Goal: Information Seeking & Learning: Find contact information

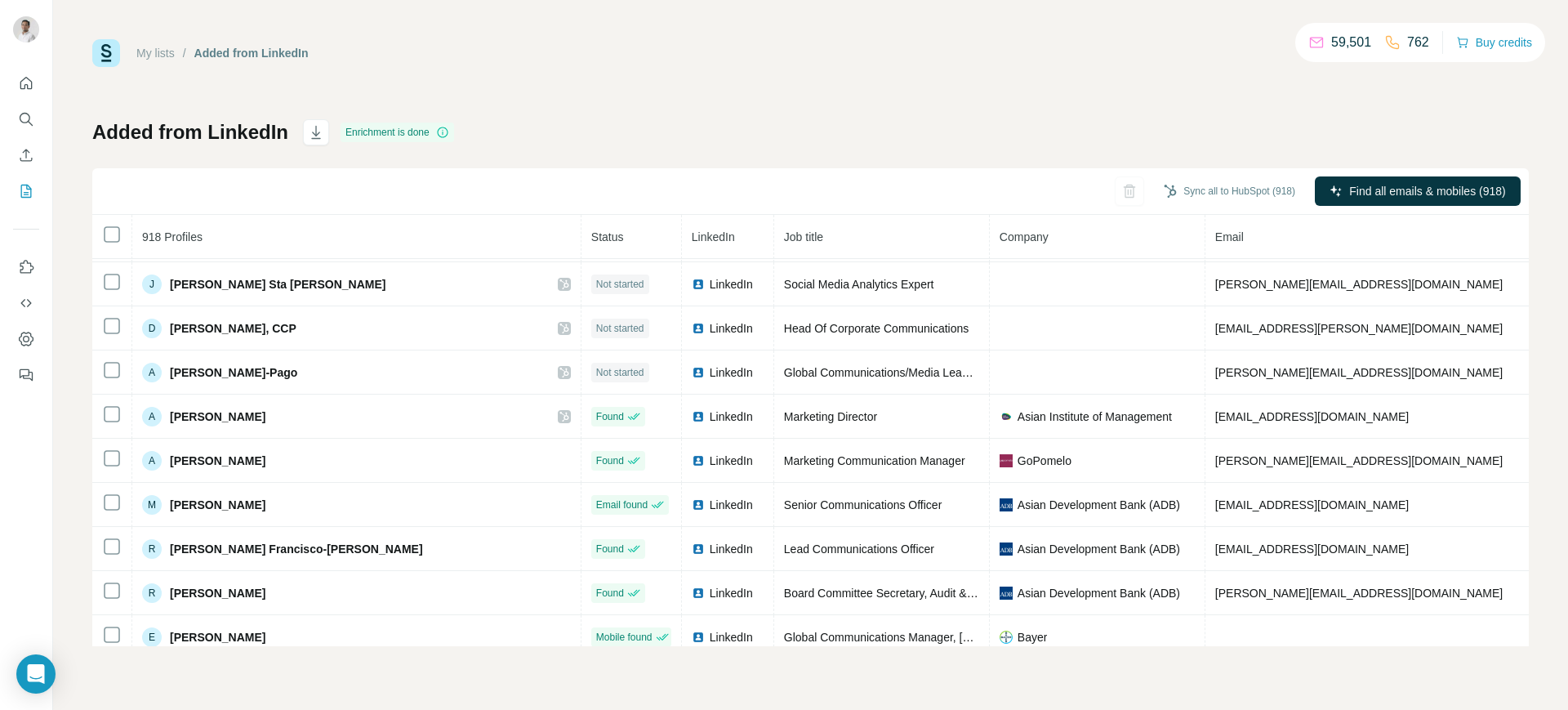
scroll to position [351, 0]
click at [1215, 461] on span "anshu@gopomelo.com" at bounding box center [1359, 459] width 288 height 13
click at [662, 96] on div "My lists / Added from LinkedIn 59,501 762 Buy credits Added from LinkedIn Enric…" at bounding box center [809, 342] width 1436 height 607
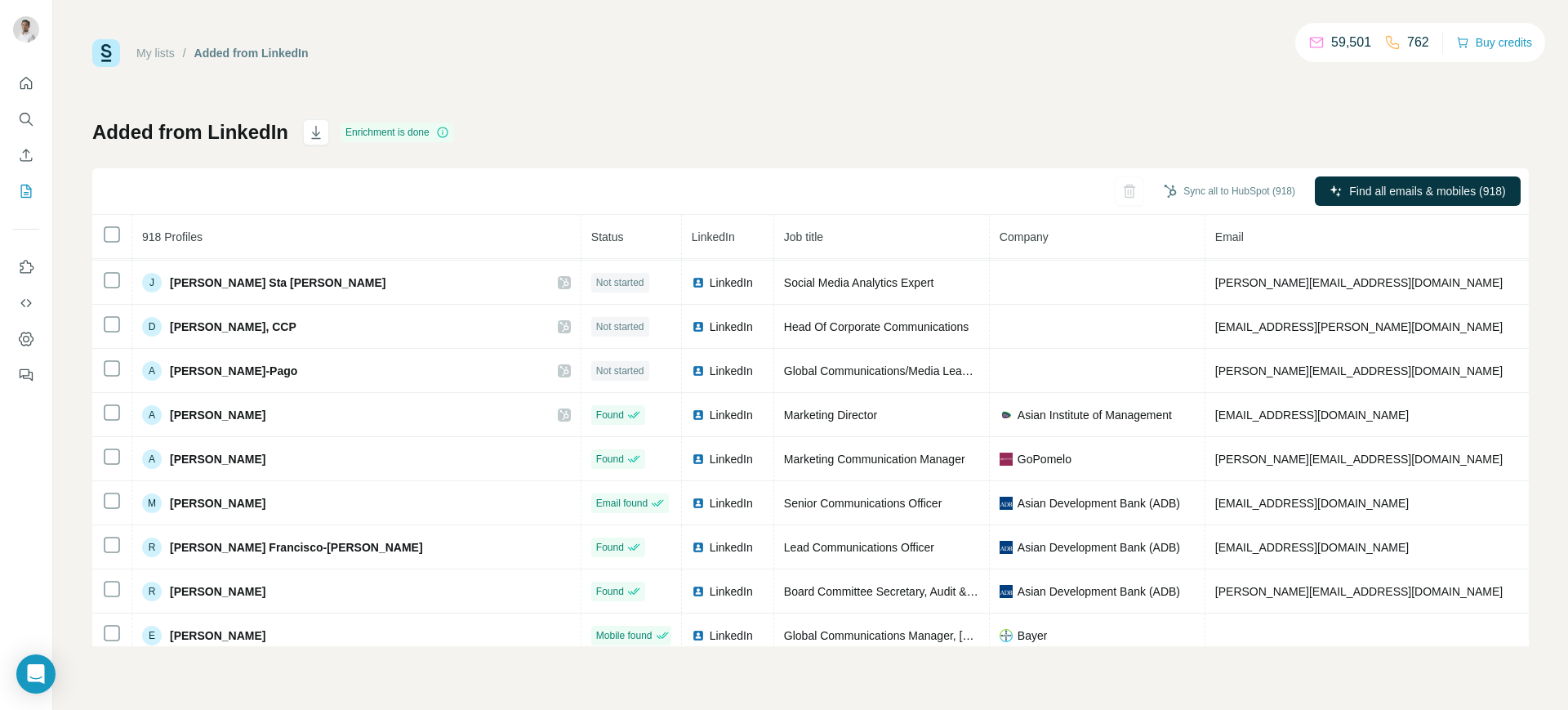
click at [713, 135] on div "Added from LinkedIn Enrichment is done Sync all to HubSpot (918) Find all email…" at bounding box center [809, 382] width 1436 height 527
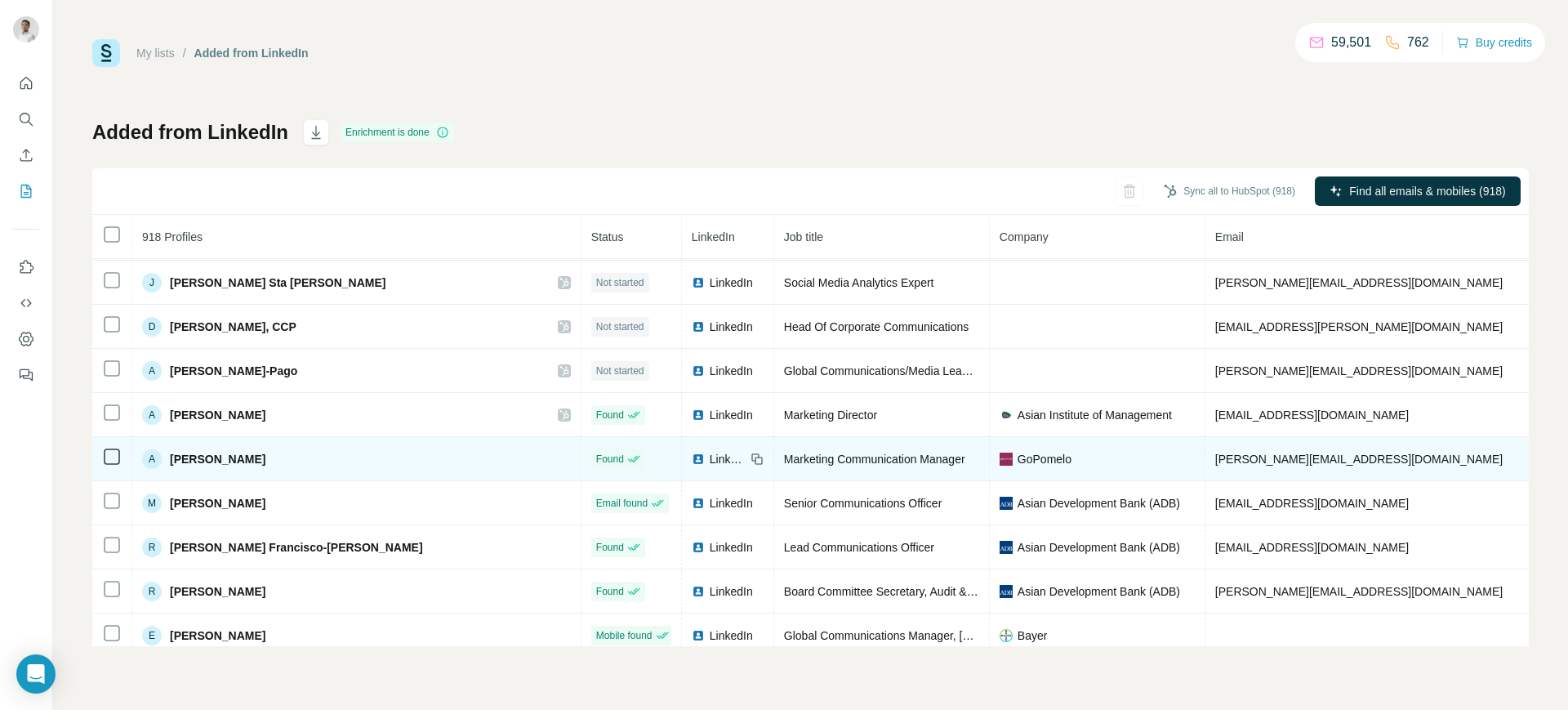
click at [1215, 463] on span "anshu@gopomelo.com" at bounding box center [1359, 459] width 288 height 13
copy span "anshu@gopomelo.com"
click at [751, 457] on icon at bounding box center [757, 459] width 13 height 13
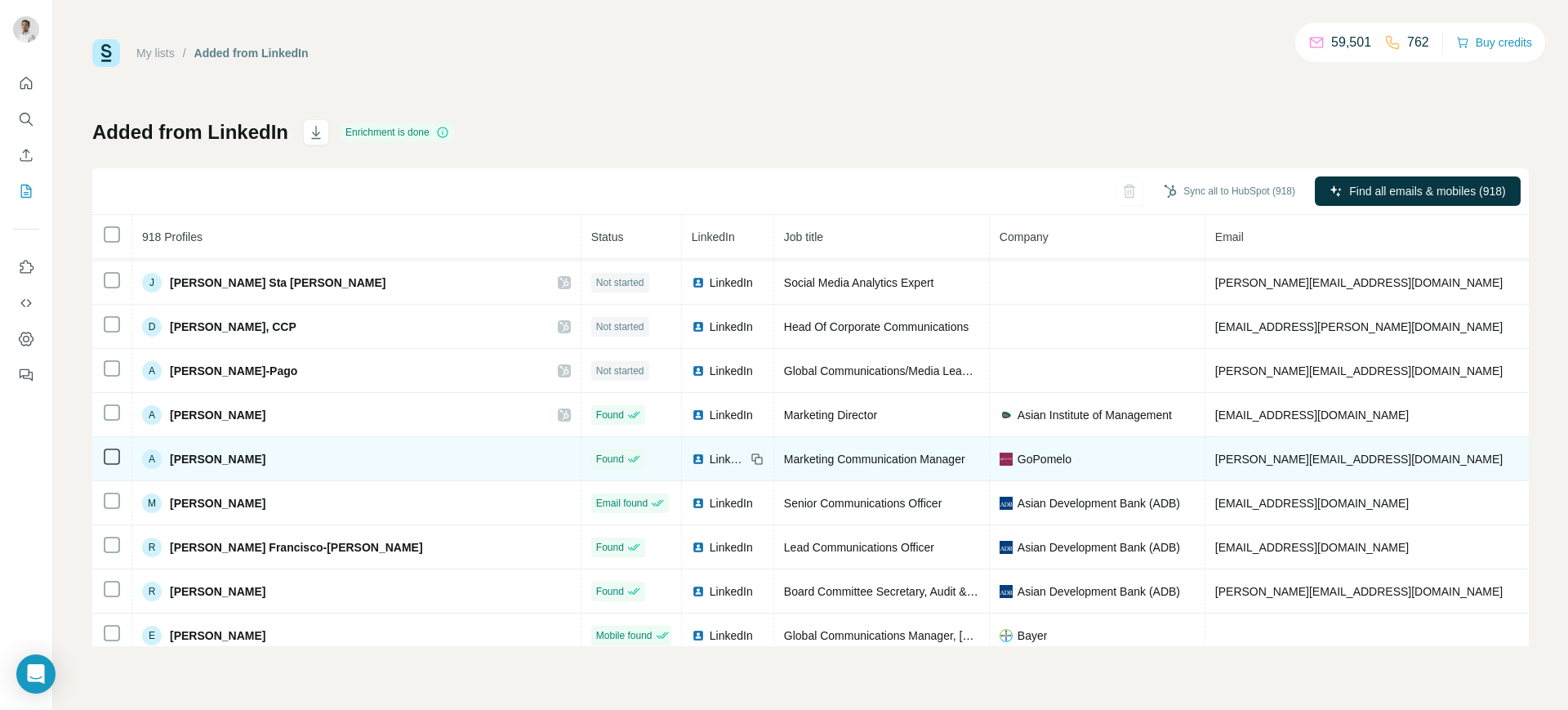
click at [1017, 453] on span "GoPomelo" at bounding box center [1044, 459] width 54 height 16
copy span "GoPomelo"
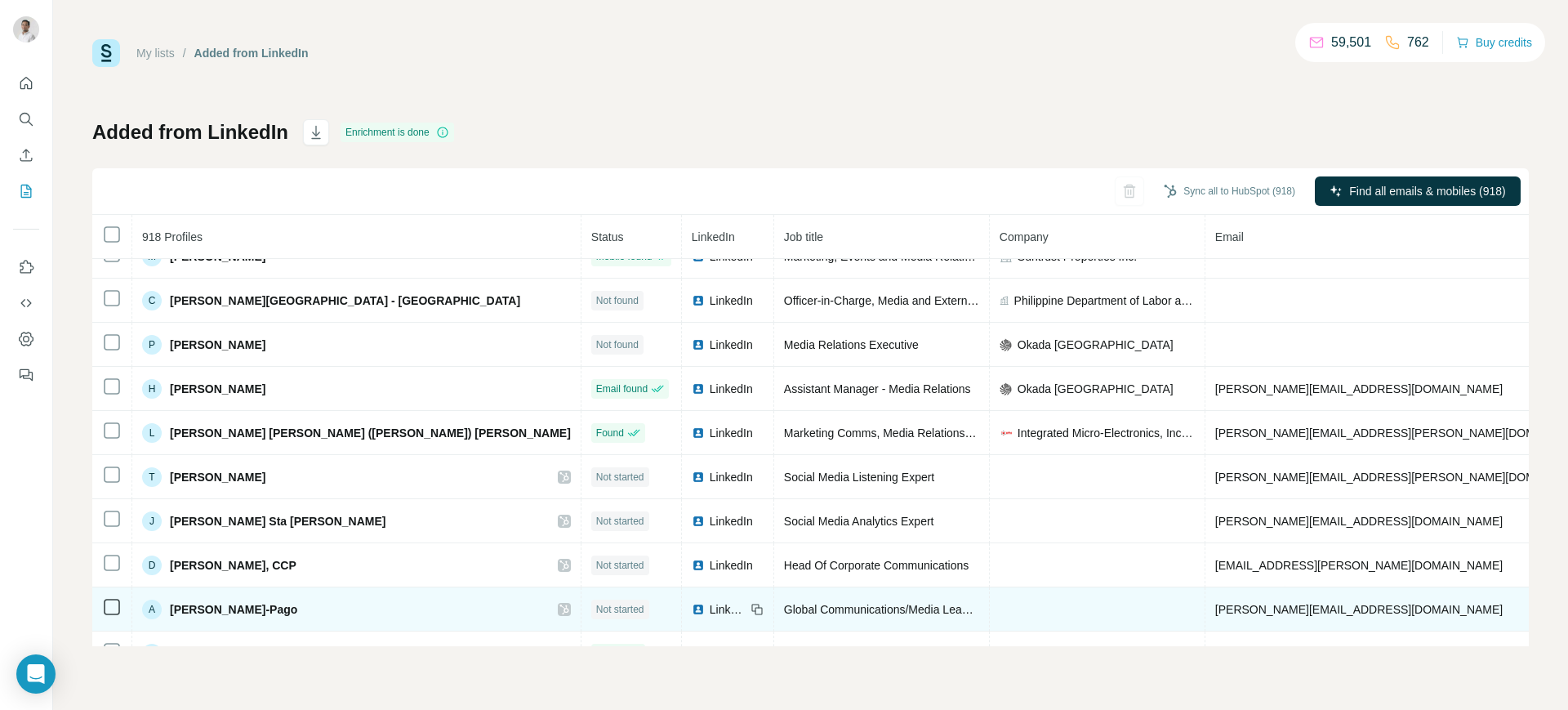
scroll to position [105, 0]
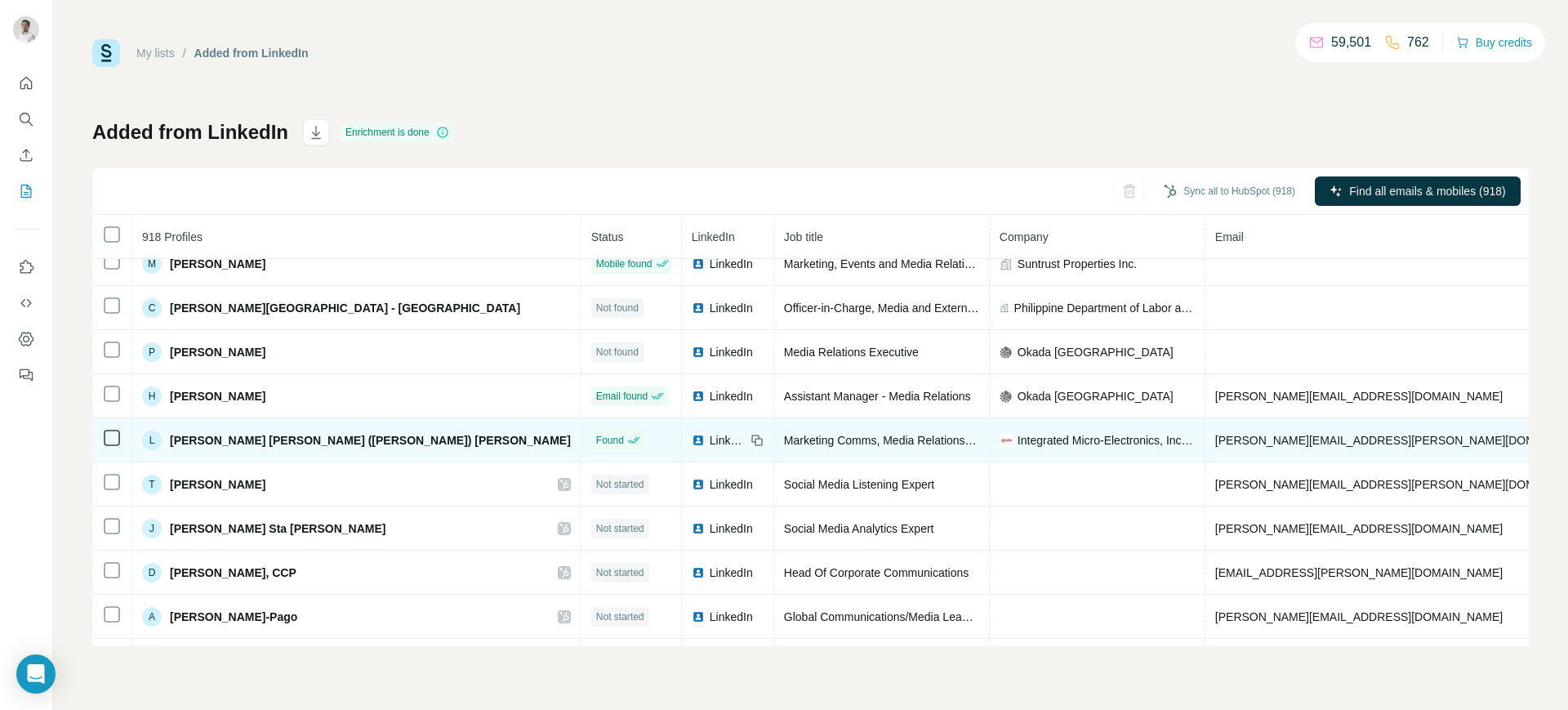
click at [1215, 436] on span "lisa.cariaso@global-imi.com" at bounding box center [1406, 440] width 382 height 13
copy span "lisa.cariaso@global-imi.com"
click at [755, 440] on icon at bounding box center [758, 441] width 7 height 7
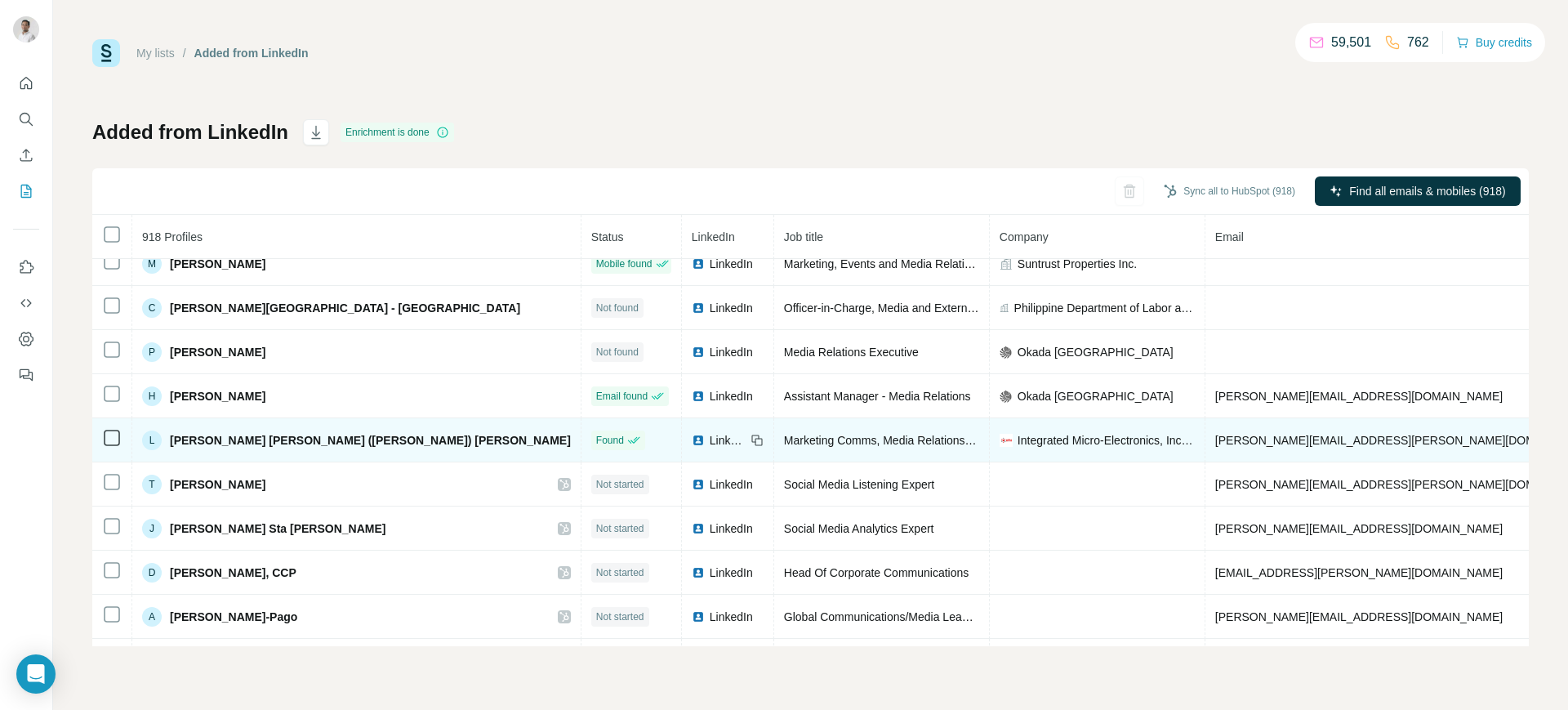
click at [1017, 432] on span "Integrated Micro-Electronics, Inc. (IMI Global)" at bounding box center [1105, 440] width 177 height 16
copy span "Integrated Micro-Electronics, Inc. (IMI Global)"
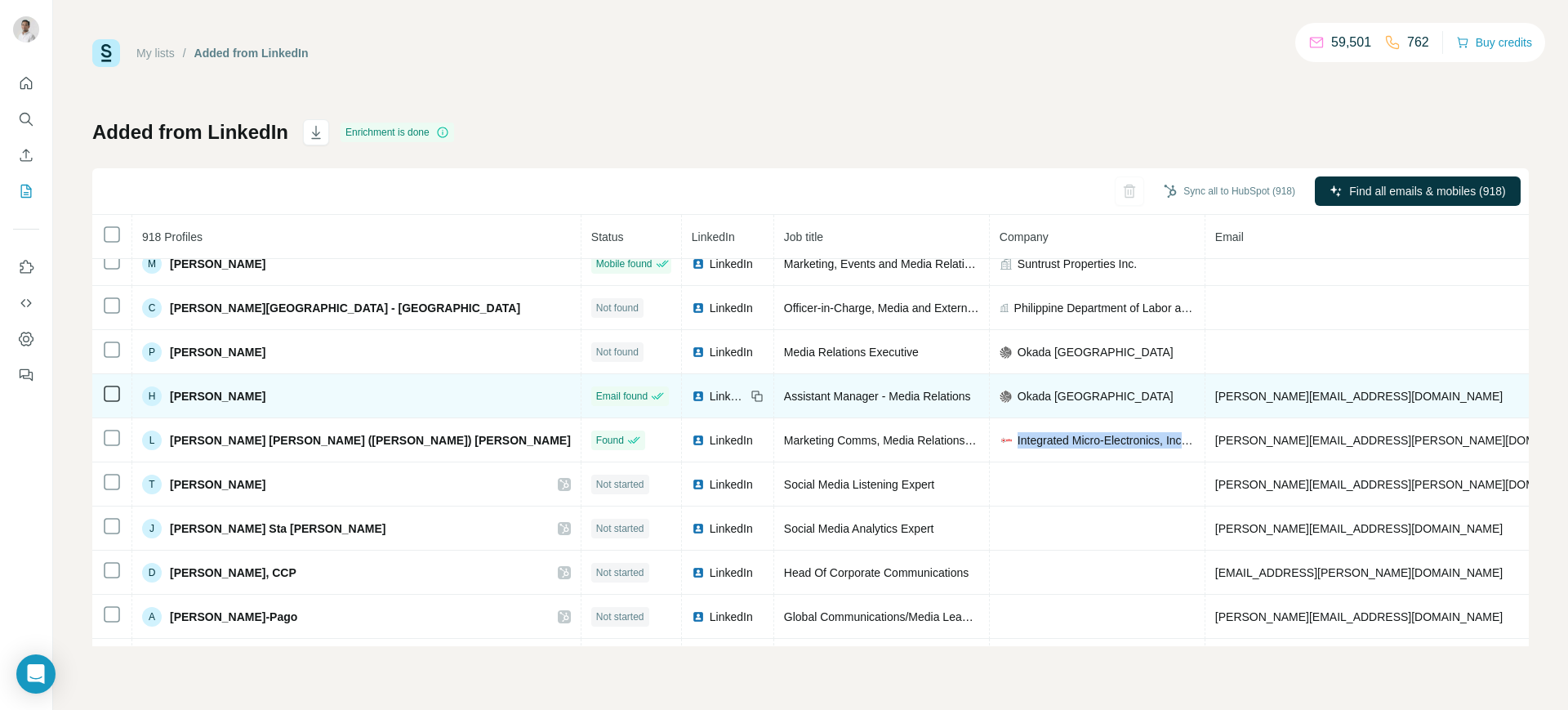
click at [692, 390] on img at bounding box center [698, 396] width 13 height 13
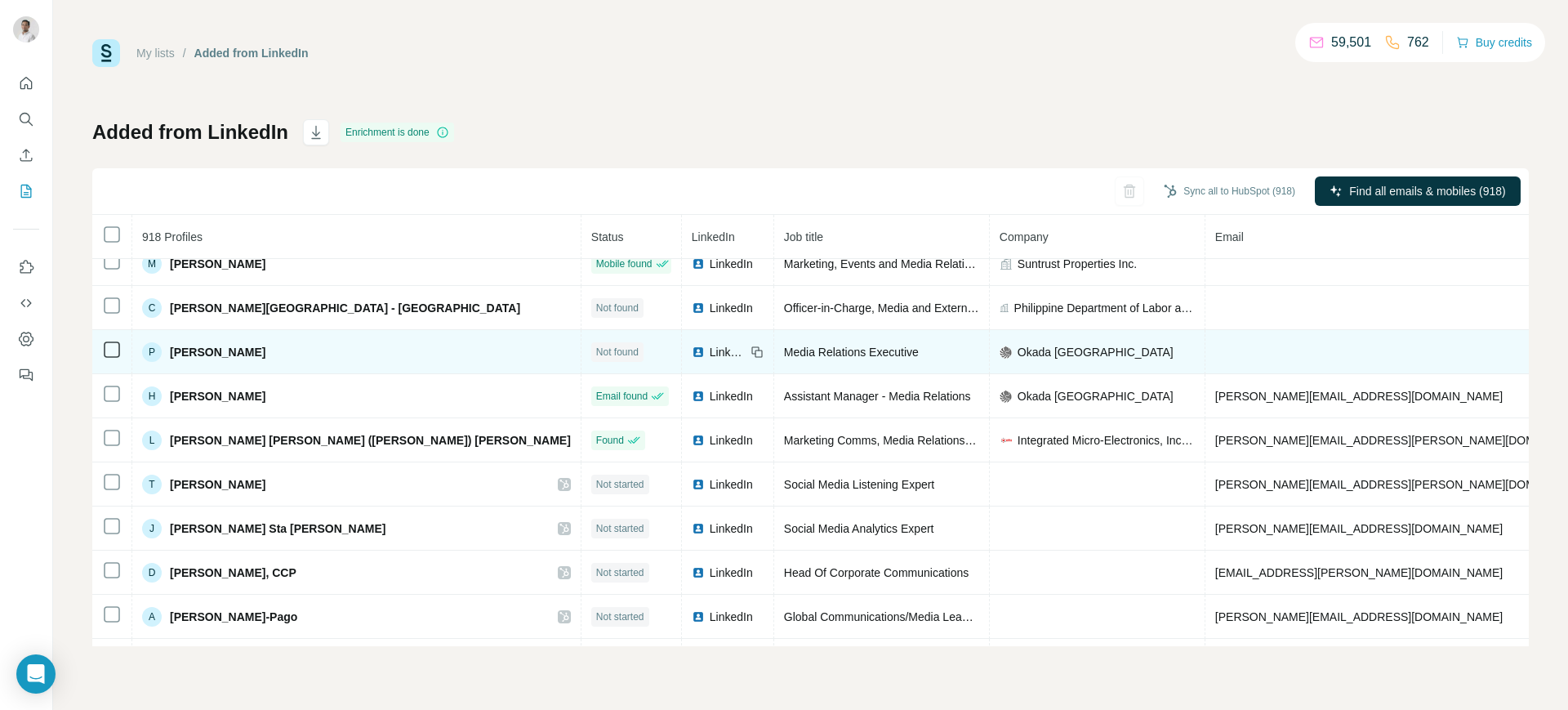
click at [710, 346] on span "LinkedIn" at bounding box center [728, 352] width 36 height 16
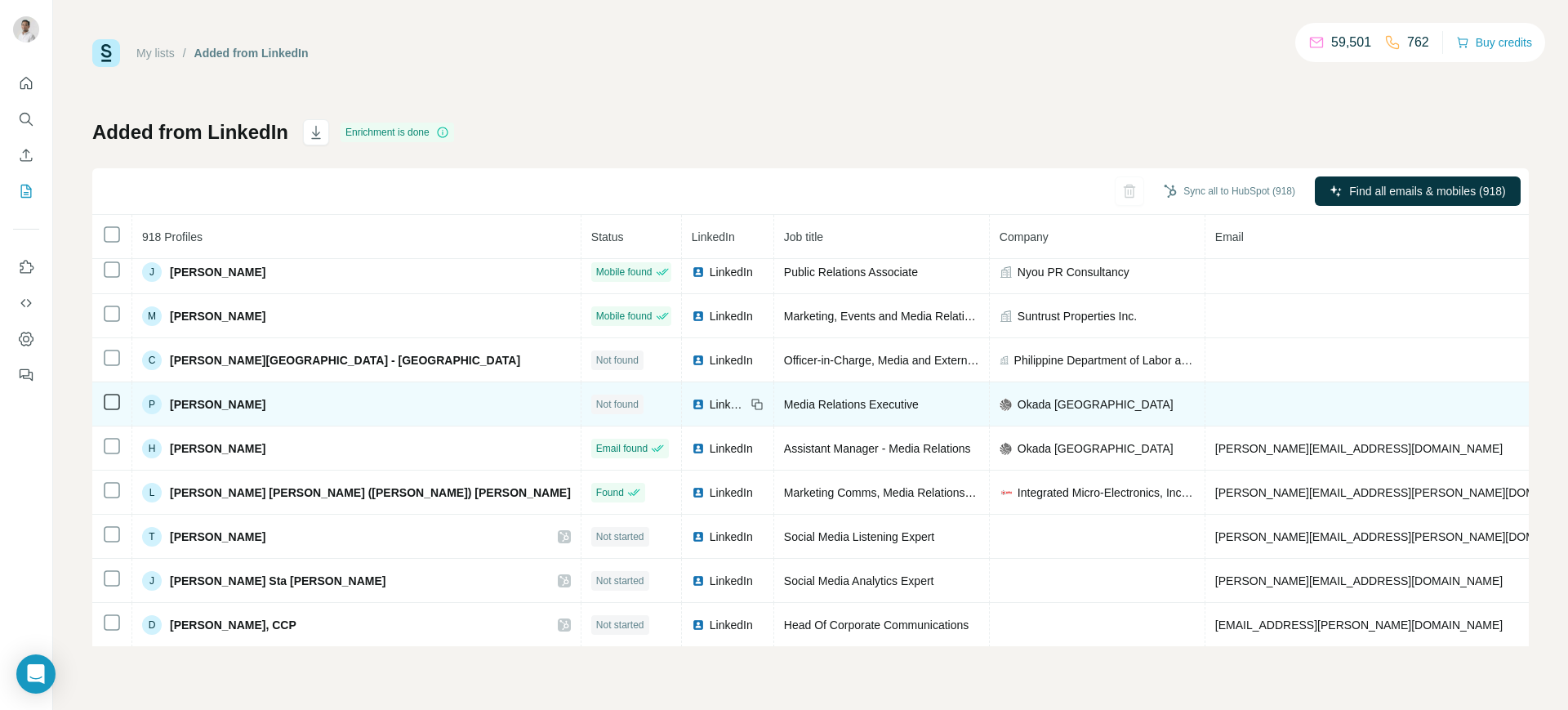
scroll to position [0, 0]
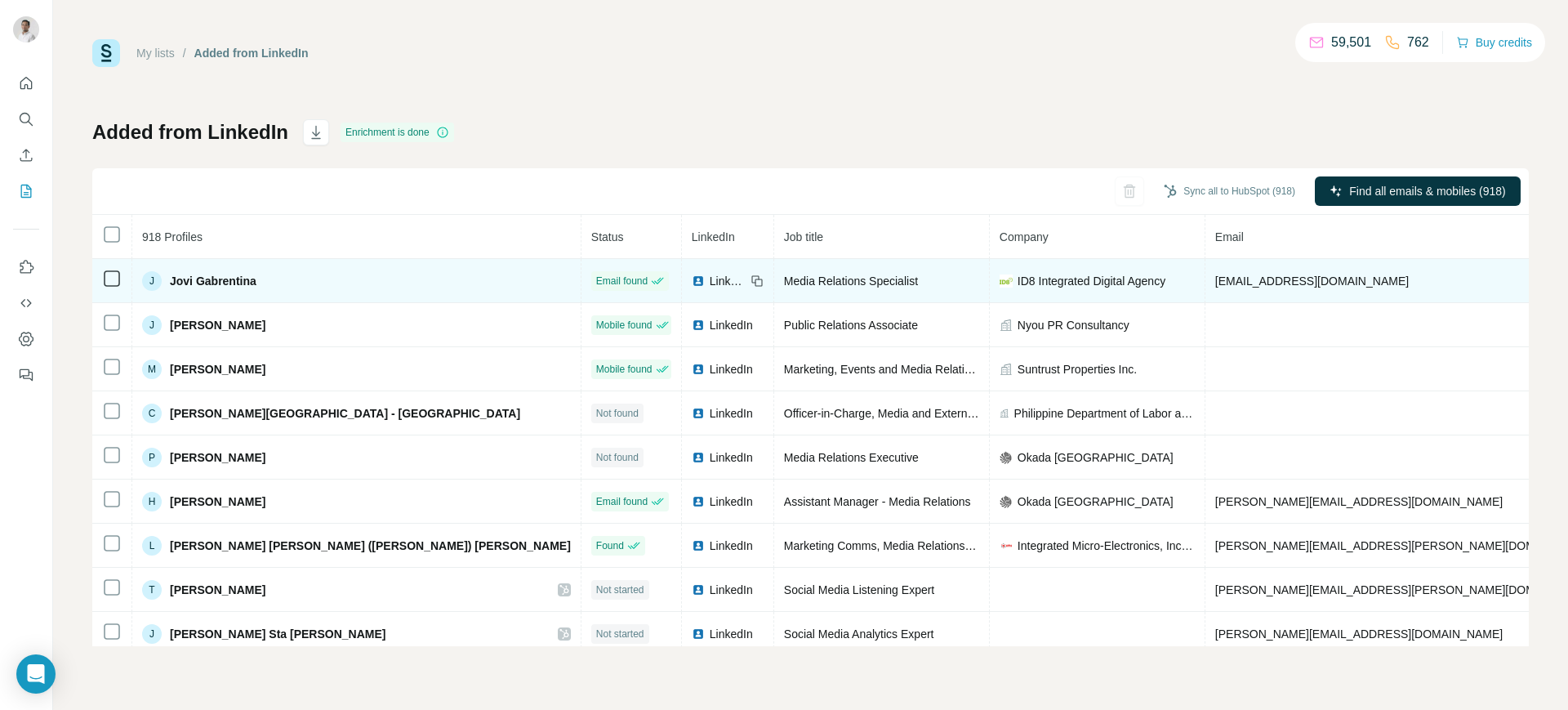
click at [1215, 275] on span "jovi.gabrentina@id8.com.ph" at bounding box center [1312, 281] width 194 height 13
copy span "jovi.gabrentina@id8.com.ph"
click at [751, 276] on icon at bounding box center [757, 281] width 13 height 13
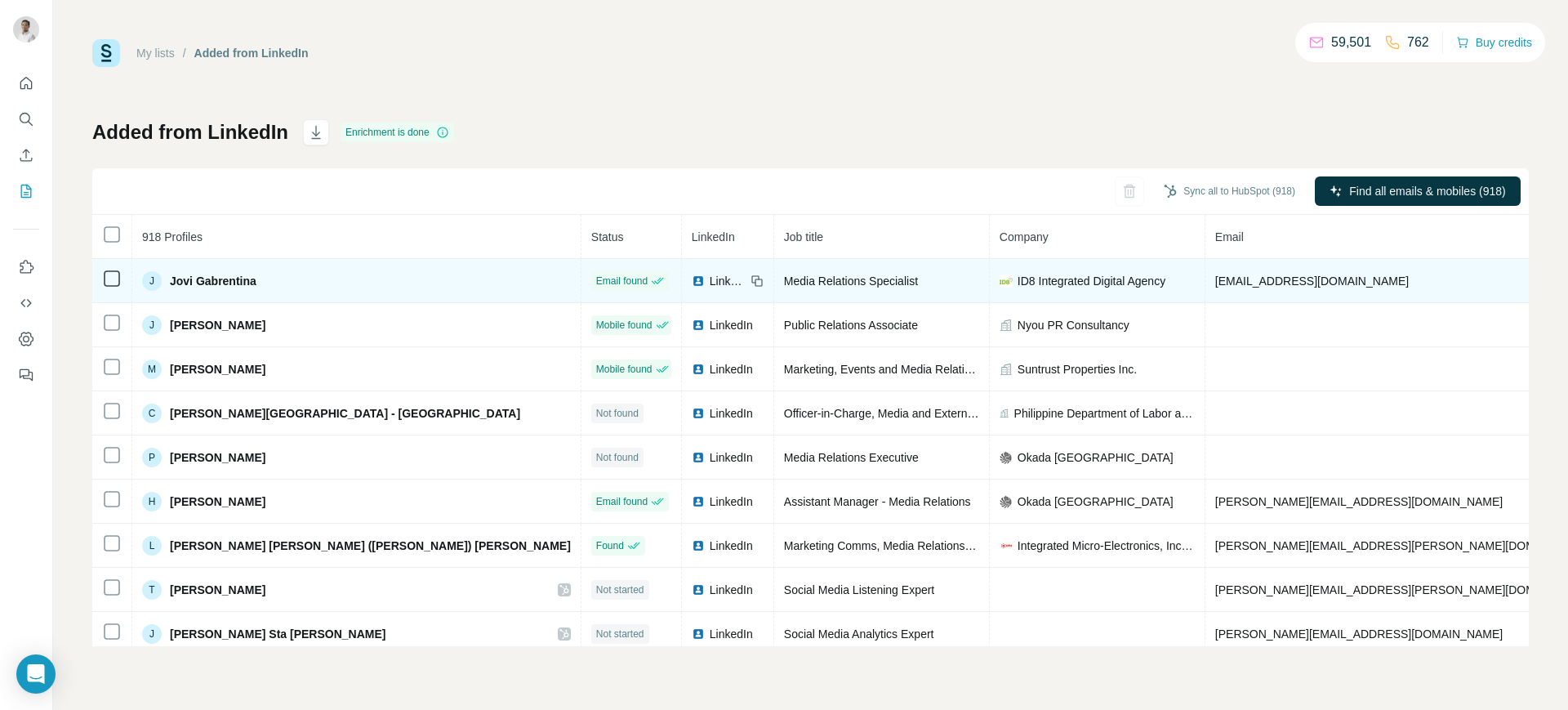
click at [1017, 280] on span "ID8 Integrated Digital Agency" at bounding box center [1091, 281] width 148 height 16
copy span "ID8 Integrated Digital Agency"
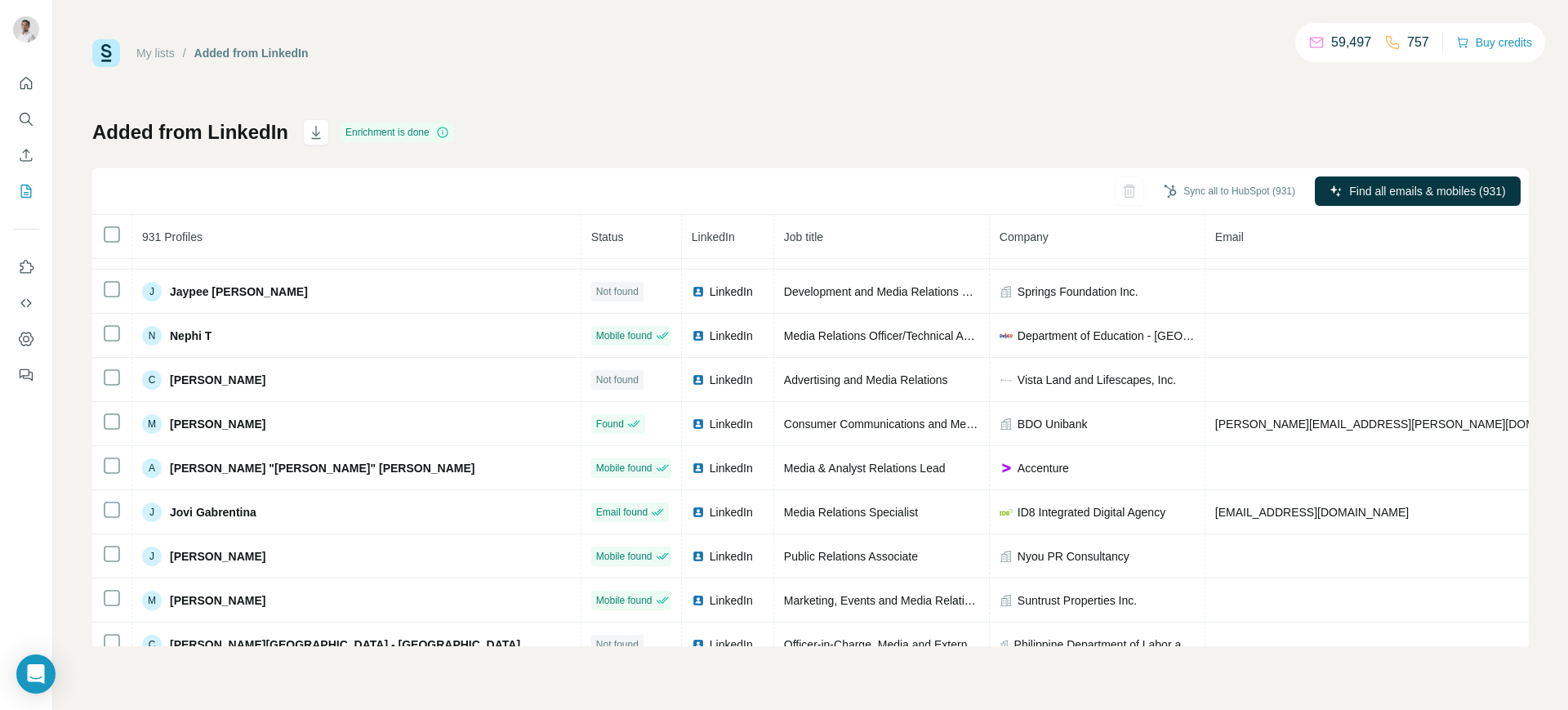
scroll to position [345, 0]
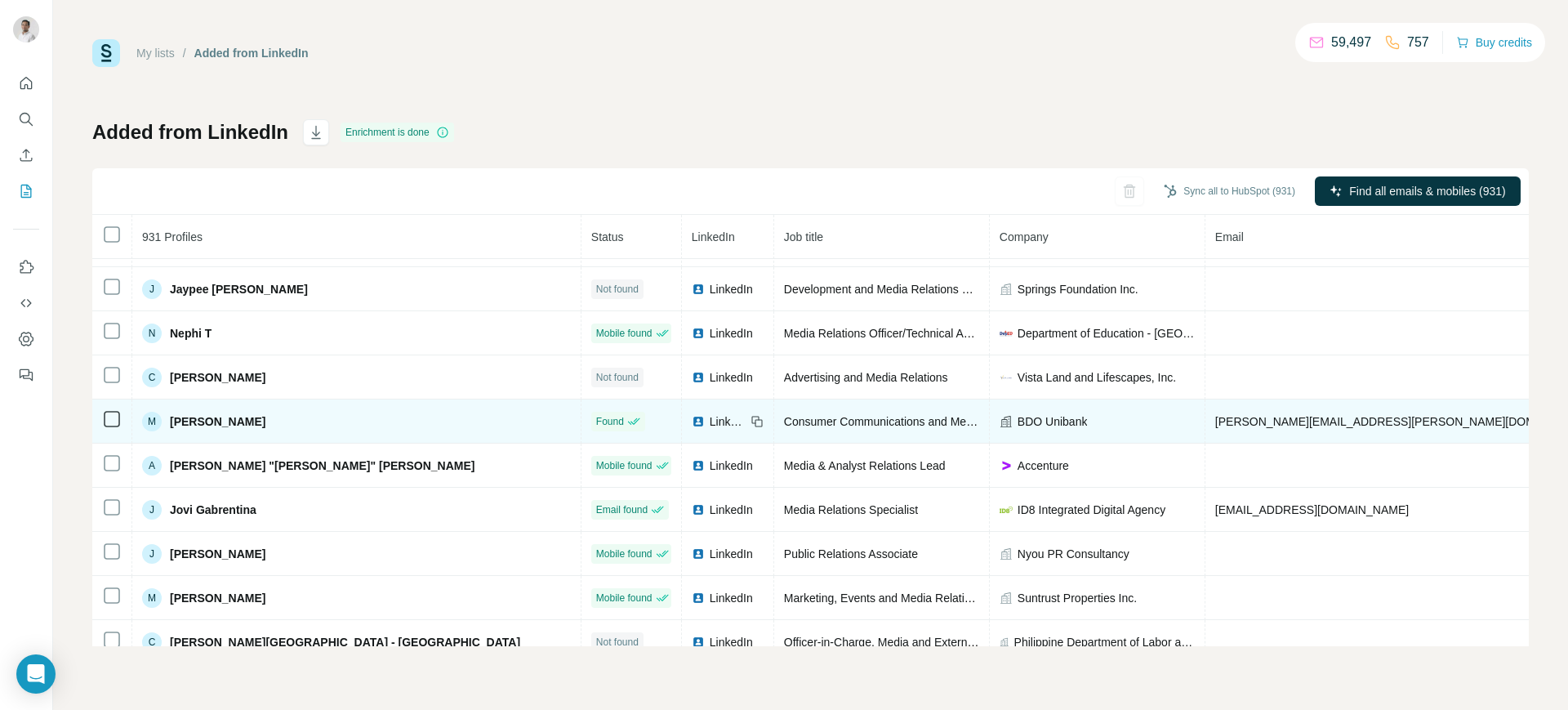
click at [1215, 422] on span "[PERSON_NAME][EMAIL_ADDRESS][PERSON_NAME][DOMAIN_NAME]" at bounding box center [1406, 421] width 382 height 13
click at [1215, 422] on span "myra.sioco@bdo.com.ph" at bounding box center [1406, 421] width 382 height 13
copy span "myra.sioco@bdo.com.ph"
click at [751, 422] on icon at bounding box center [757, 421] width 13 height 13
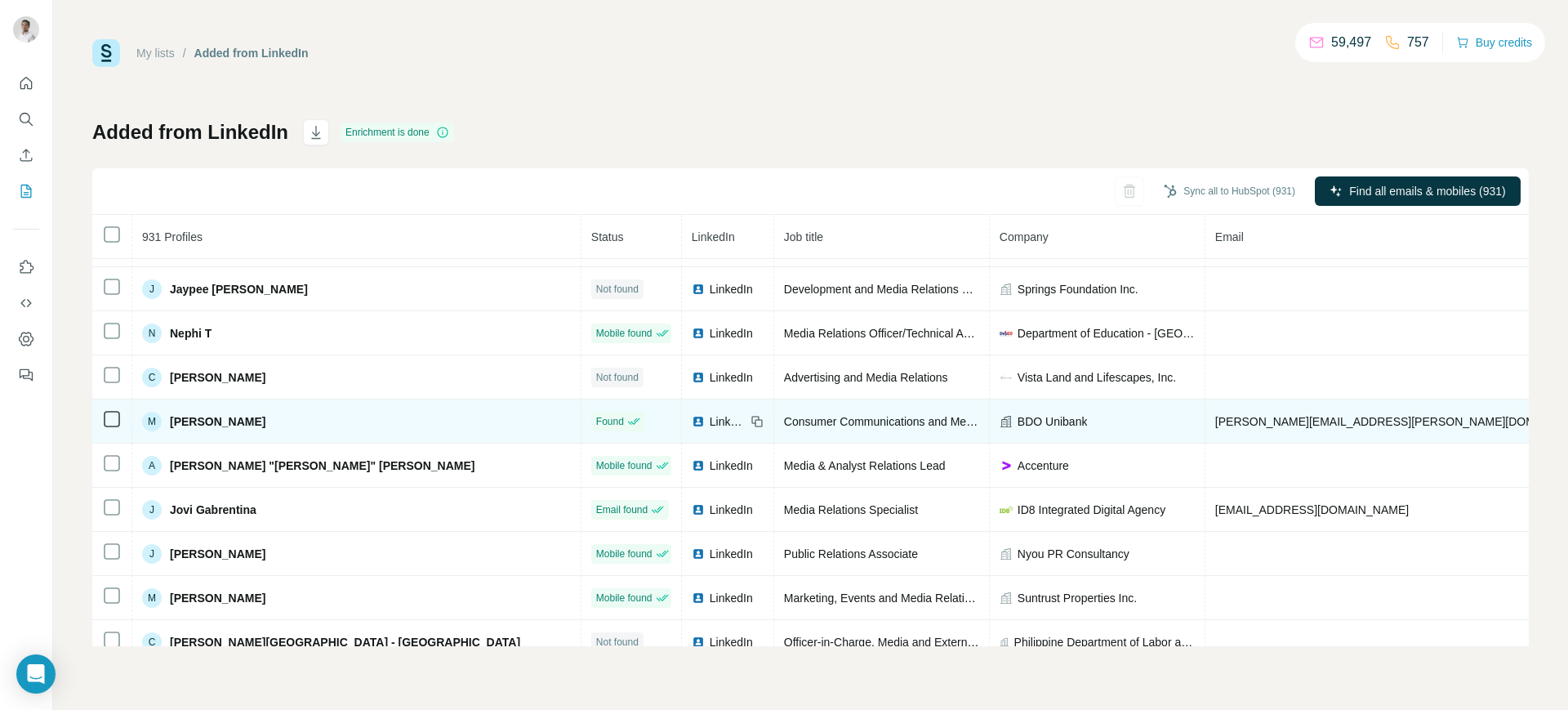
click at [1017, 417] on span "BDO Unibank" at bounding box center [1052, 422] width 70 height 16
copy span "BDO Unibank"
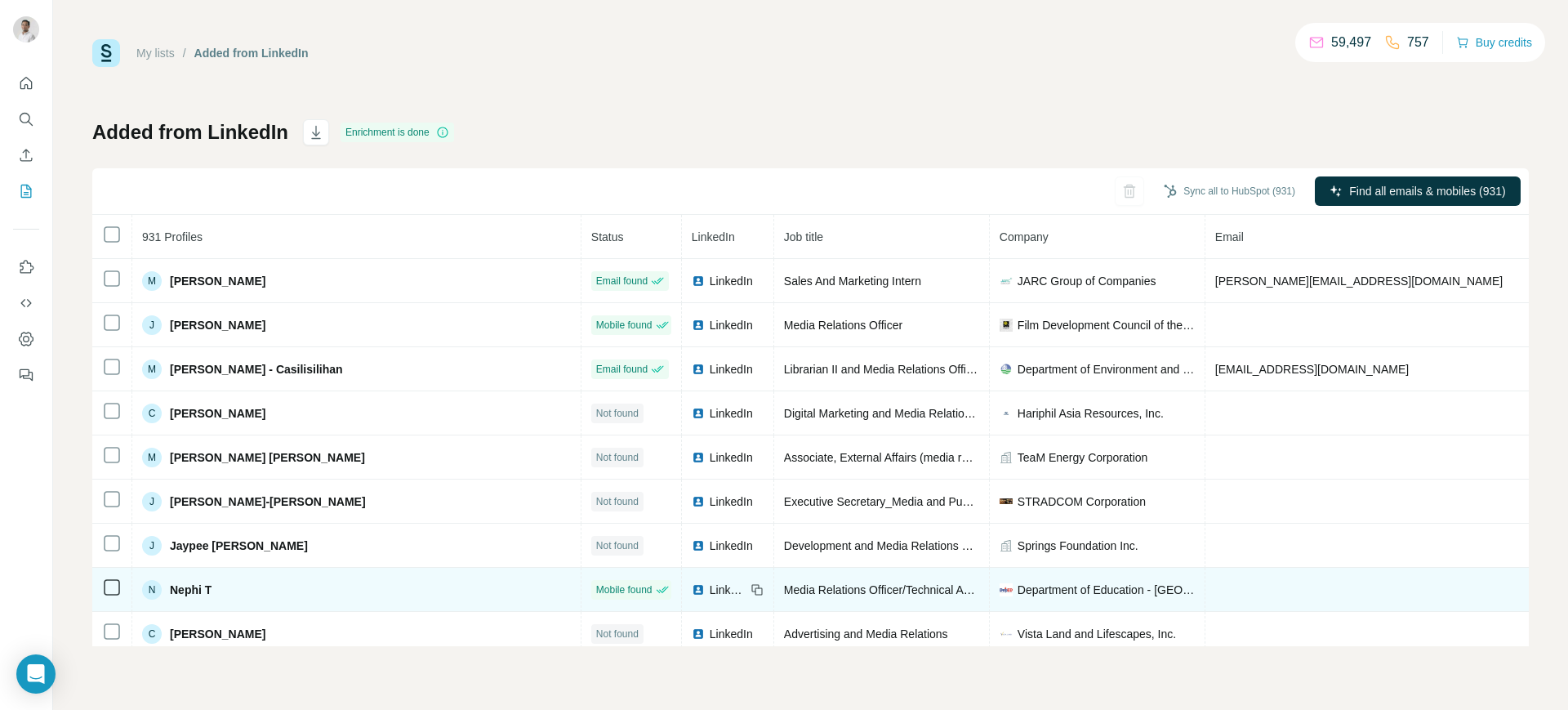
scroll to position [72, 0]
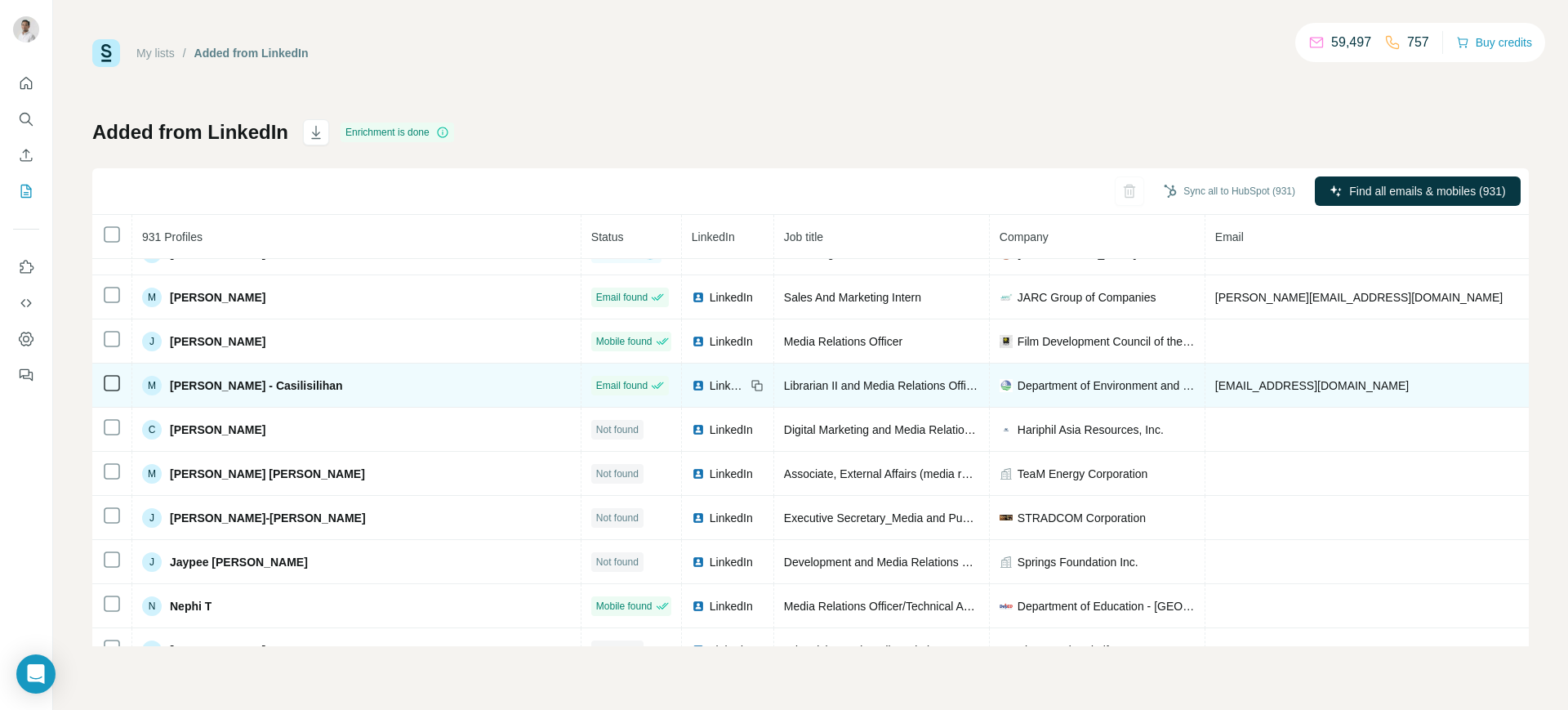
click at [1215, 385] on span "calambam@denr.gov.ph" at bounding box center [1312, 385] width 194 height 13
copy span "calambam@denr.gov.ph"
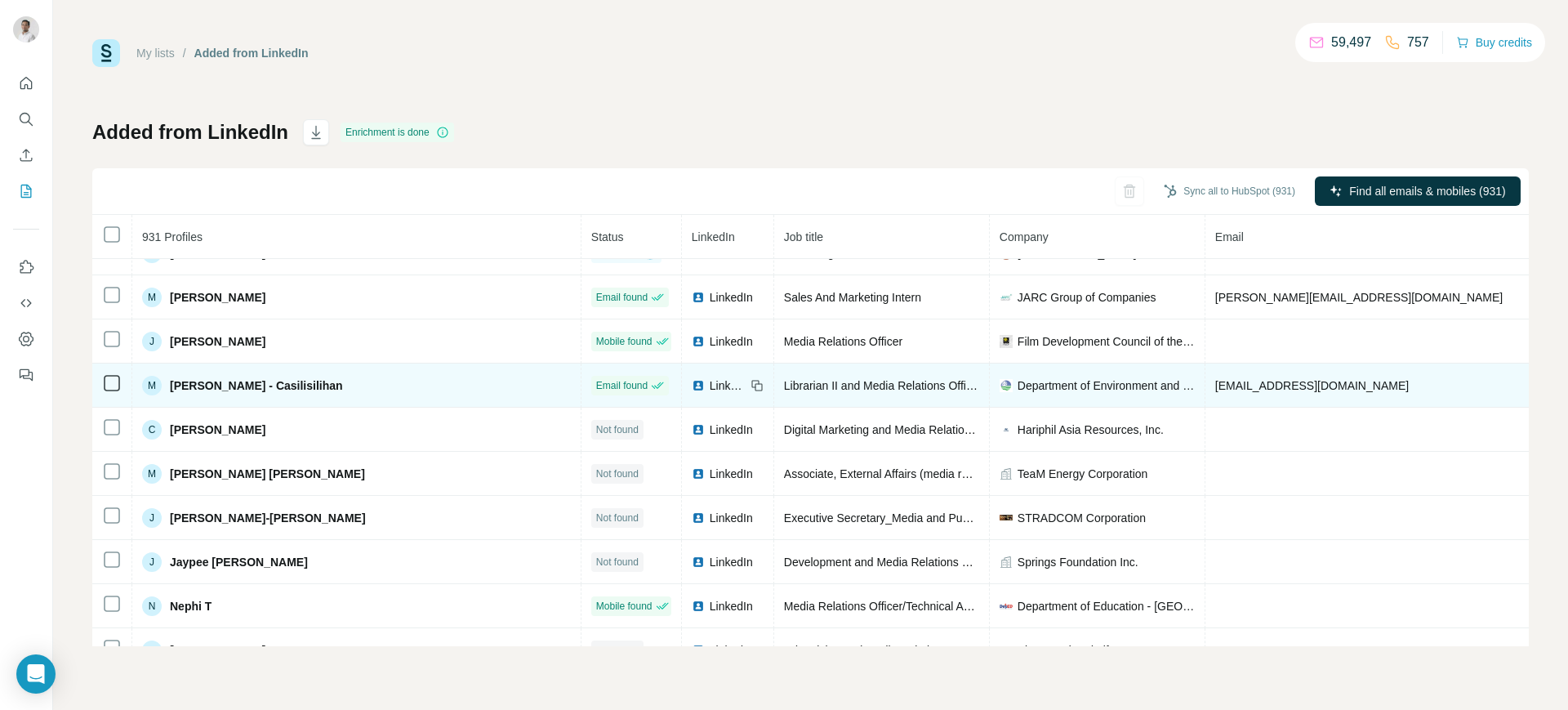
click at [751, 382] on icon at bounding box center [757, 385] width 13 height 13
click at [989, 393] on td "Department of Environment and Natural Resources" at bounding box center [1097, 386] width 216 height 44
copy span "Department of Environment and Natural Resources"
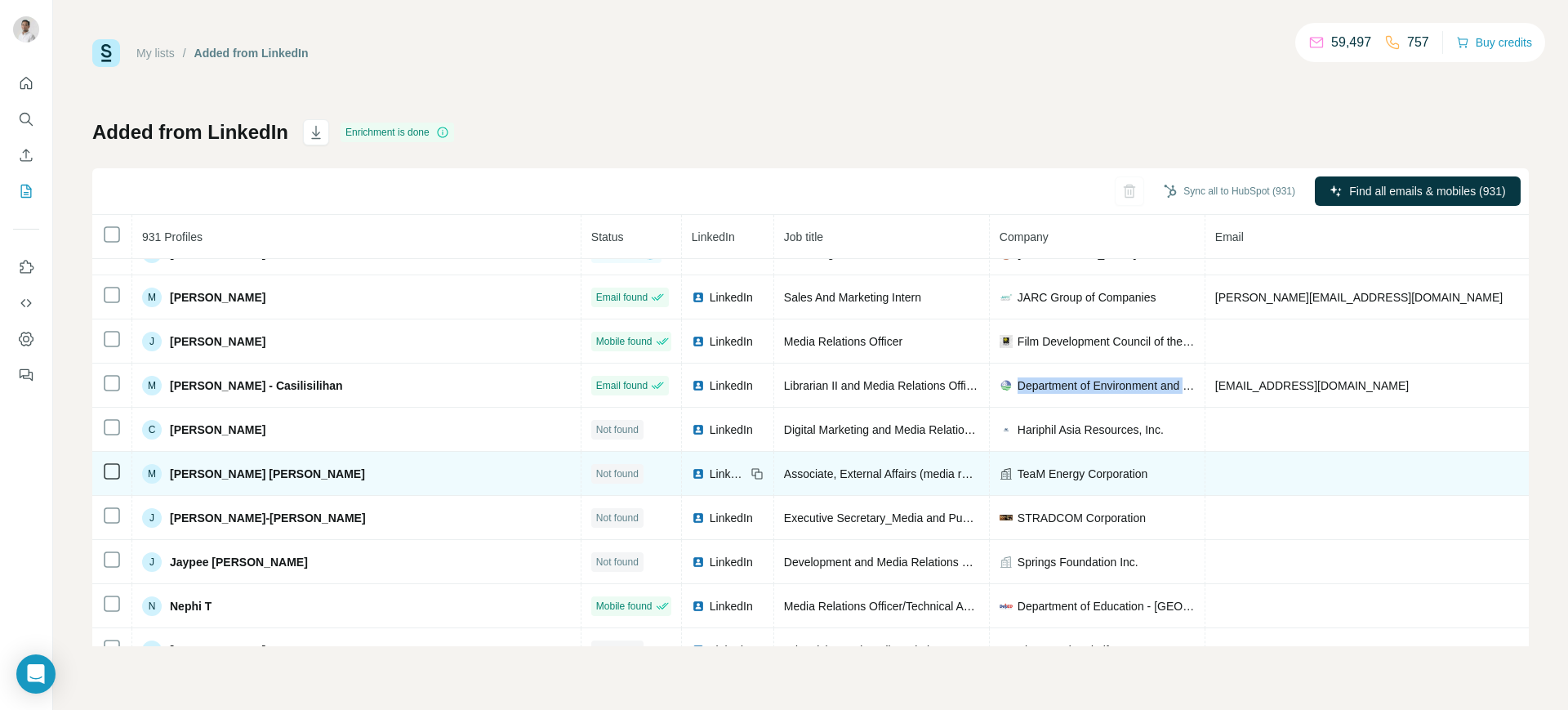
scroll to position [0, 0]
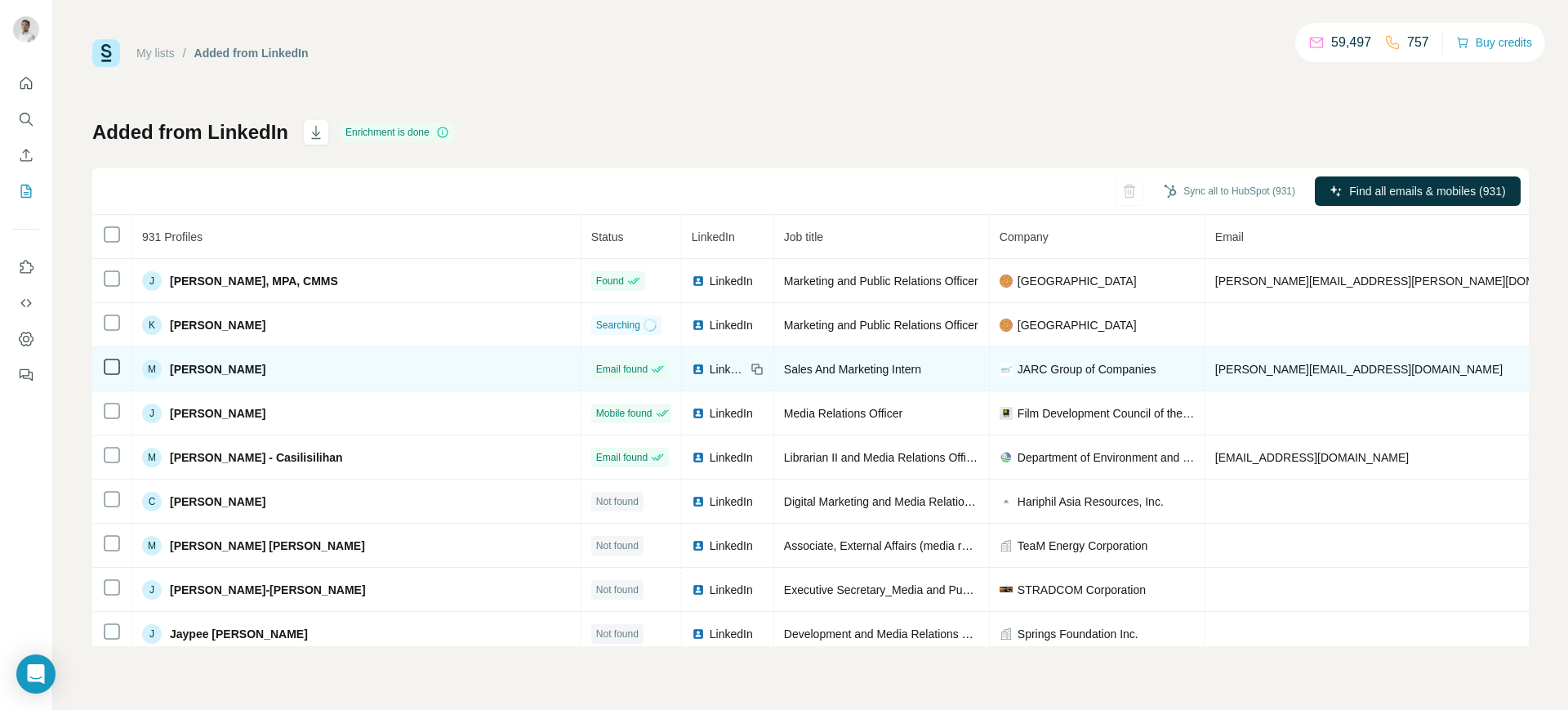
click at [1215, 368] on span "mary.leimkiller@jarcgroup.ph" at bounding box center [1359, 369] width 288 height 13
copy span "mary.leimkiller@jarcgroup.ph"
click at [751, 365] on icon at bounding box center [757, 369] width 13 height 13
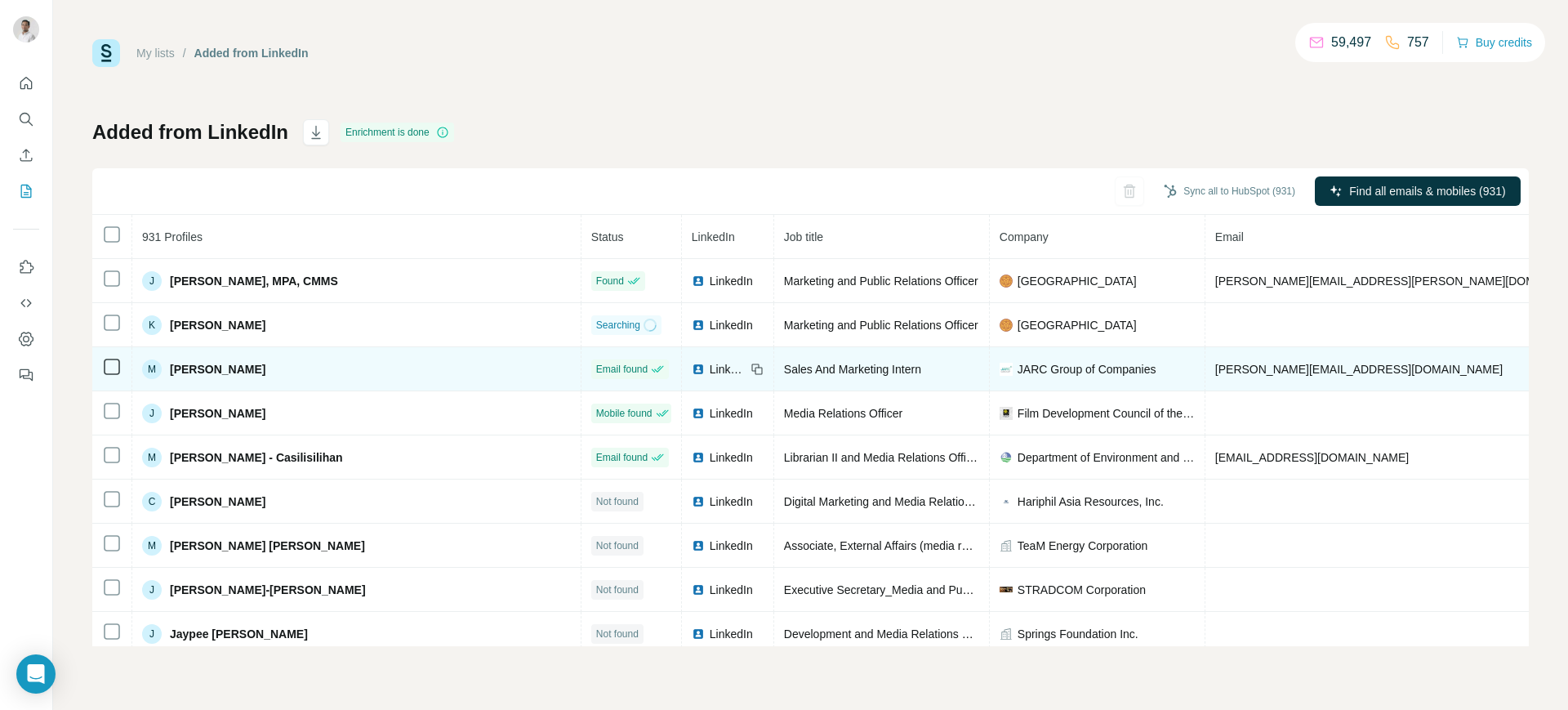
click at [692, 365] on div "LinkedIn" at bounding box center [719, 369] width 54 height 16
click at [1017, 364] on span "JARC Group of Companies" at bounding box center [1086, 369] width 139 height 16
copy span "JARC Group of Companies"
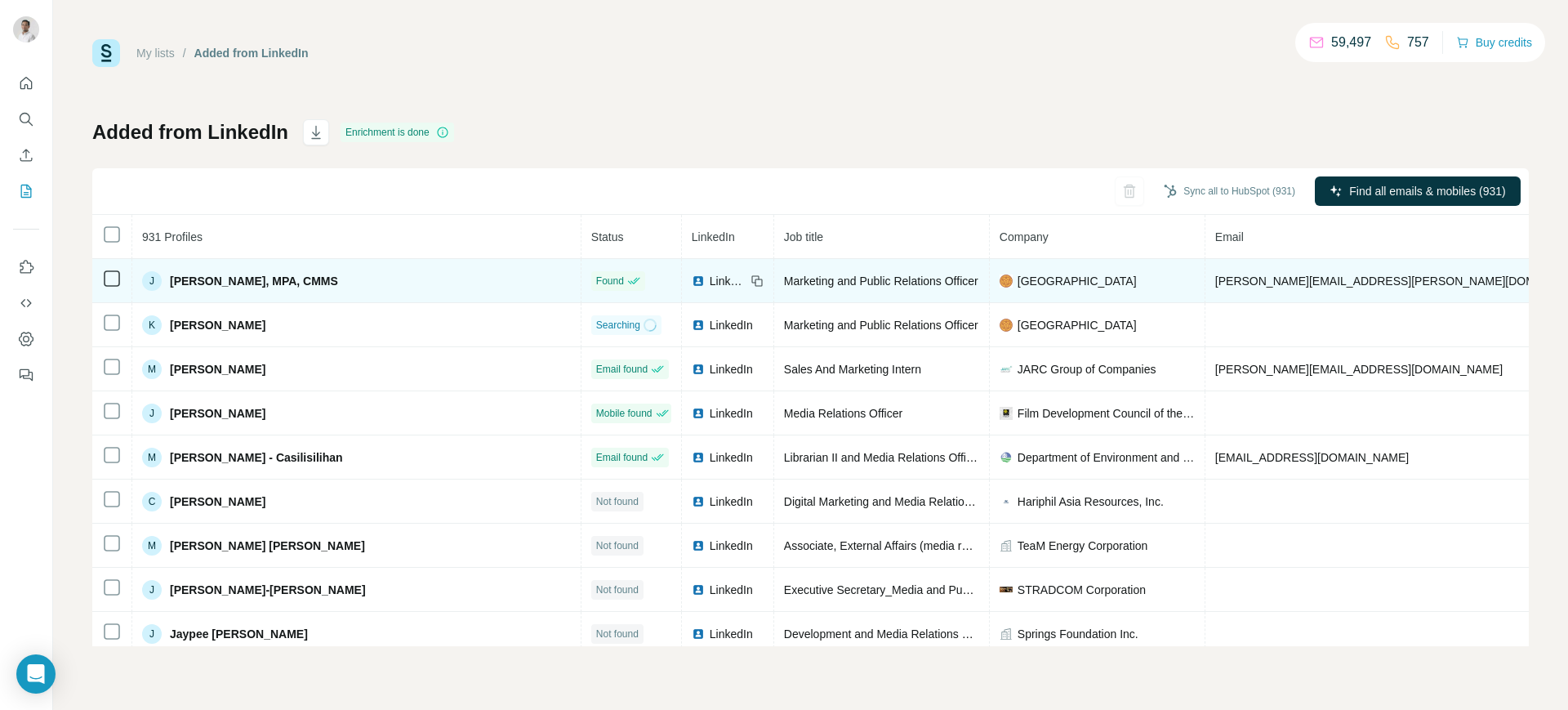
click at [1215, 279] on span "[PERSON_NAME][EMAIL_ADDRESS][PERSON_NAME][DOMAIN_NAME]" at bounding box center [1406, 281] width 382 height 13
copy span "[PERSON_NAME][EMAIL_ADDRESS][PERSON_NAME][DOMAIN_NAME]"
click at [751, 282] on icon at bounding box center [757, 281] width 13 height 13
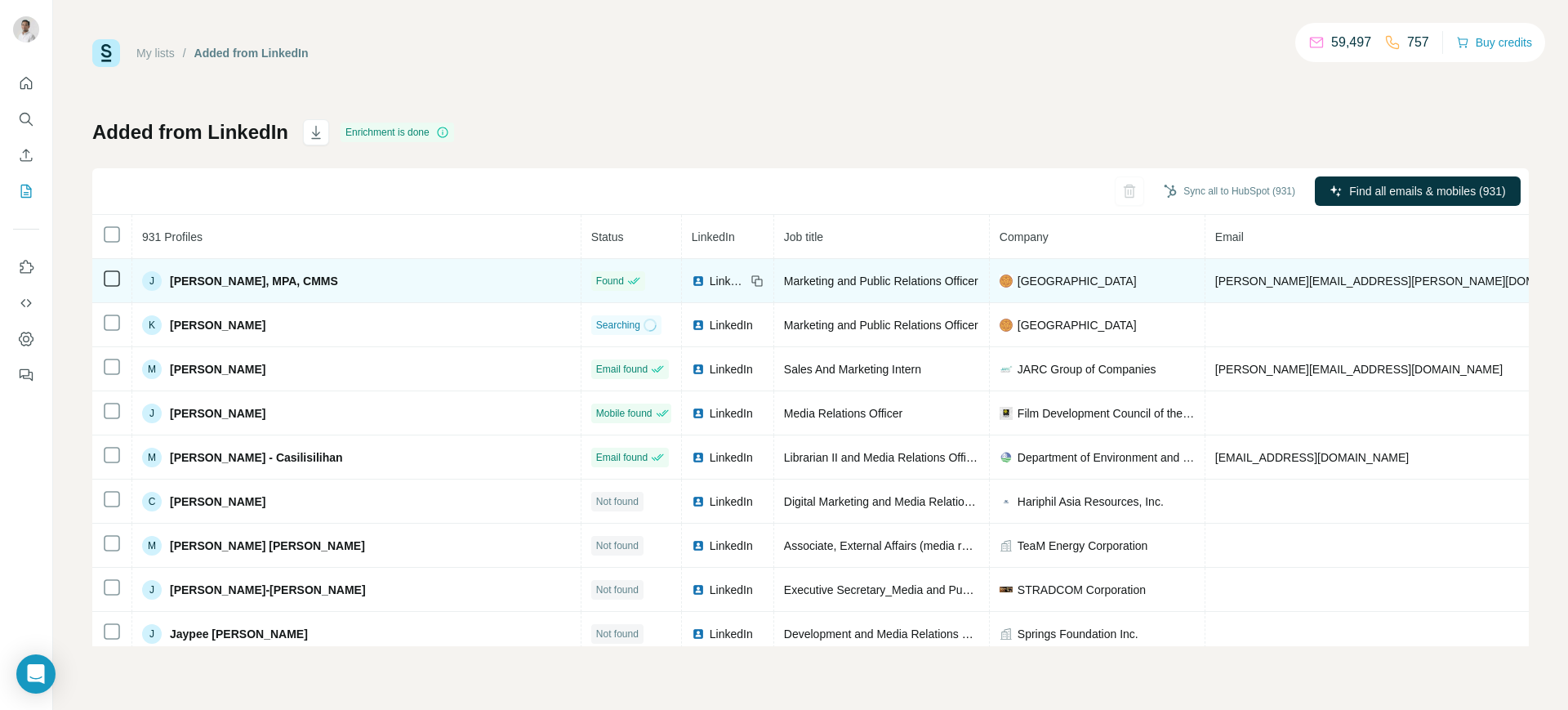
click at [1017, 286] on span "[GEOGRAPHIC_DATA]" at bounding box center [1076, 281] width 119 height 16
copy span "[GEOGRAPHIC_DATA]"
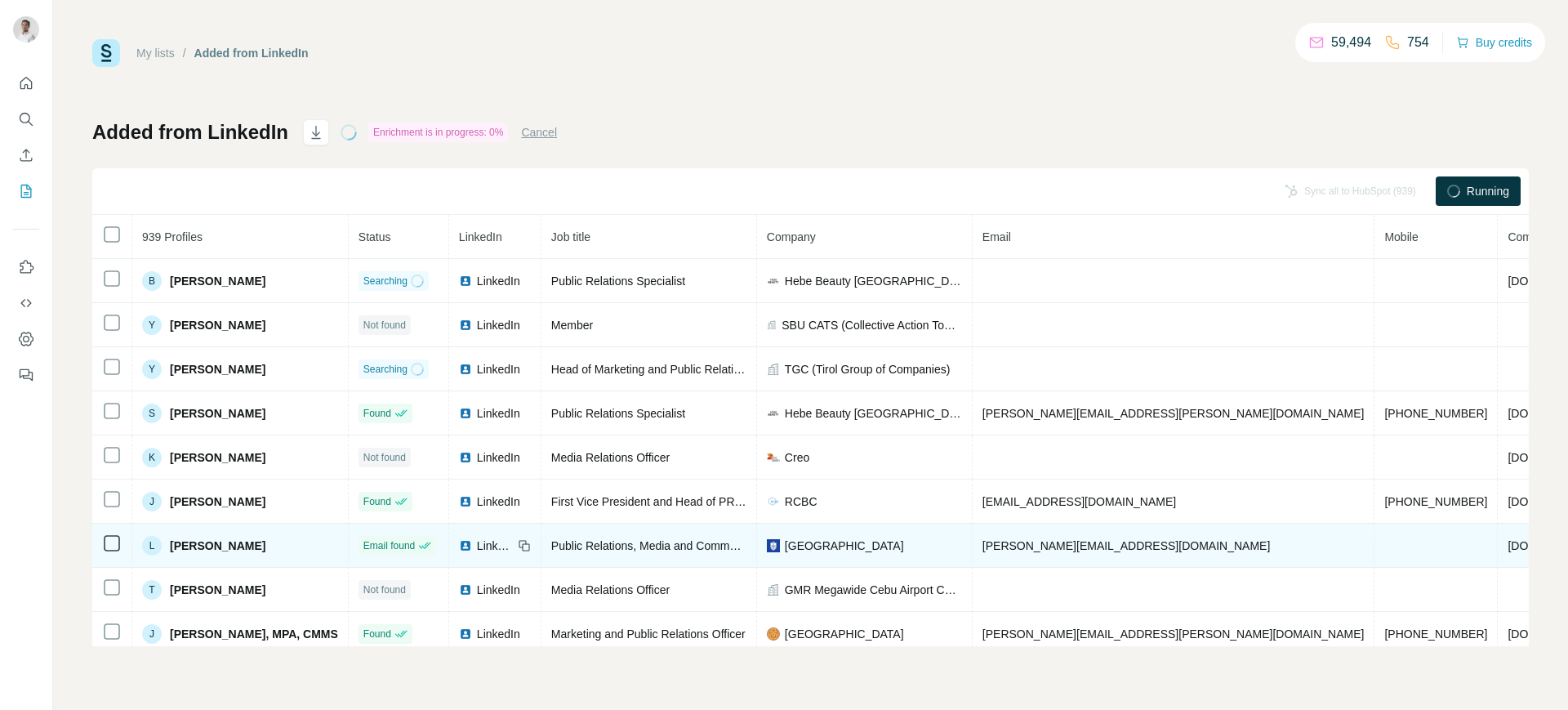
click at [1005, 539] on span "[PERSON_NAME][EMAIL_ADDRESS][DOMAIN_NAME]" at bounding box center [1126, 545] width 288 height 13
copy span "[PERSON_NAME][EMAIL_ADDRESS][DOMAIN_NAME]"
click at [522, 543] on icon at bounding box center [525, 546] width 7 height 7
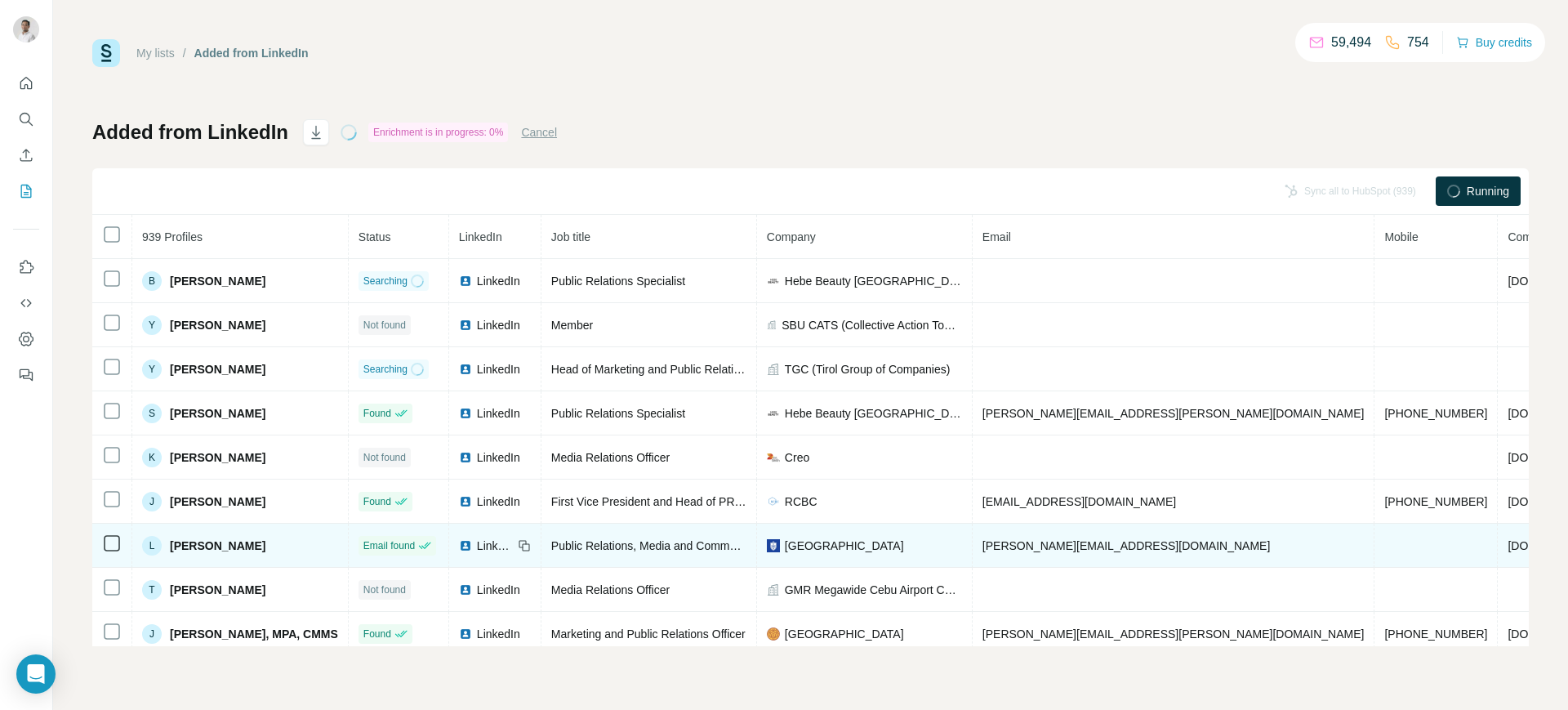
click at [810, 534] on td "[GEOGRAPHIC_DATA]" at bounding box center [865, 546] width 216 height 44
copy span "[GEOGRAPHIC_DATA]"
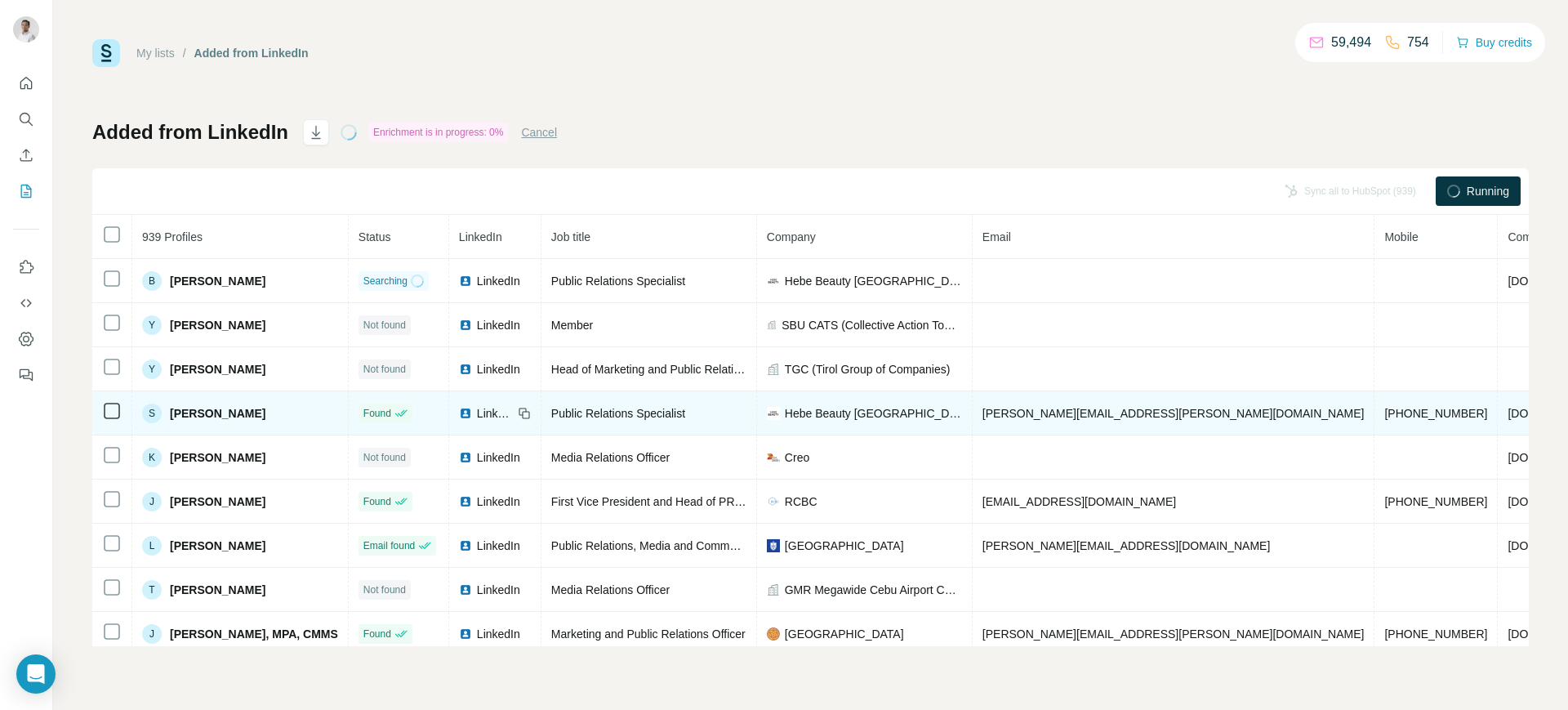
click at [1021, 407] on span "[PERSON_NAME][EMAIL_ADDRESS][PERSON_NAME][DOMAIN_NAME]" at bounding box center [1173, 413] width 382 height 13
copy span "[PERSON_NAME][EMAIL_ADDRESS][PERSON_NAME][DOMAIN_NAME]"
click at [518, 411] on icon at bounding box center [524, 413] width 13 height 13
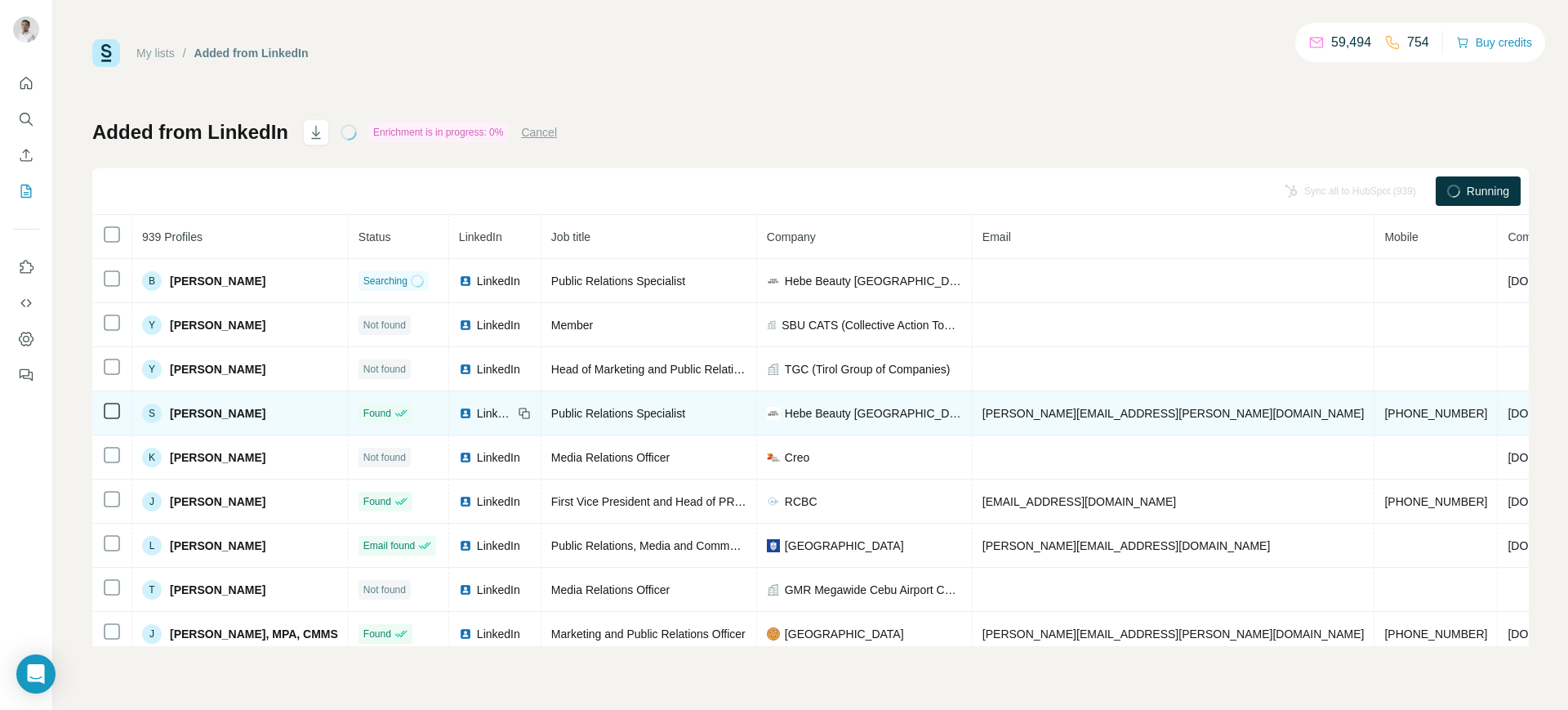
click at [812, 418] on span "Hebe Beauty [GEOGRAPHIC_DATA]" at bounding box center [872, 413] width 177 height 16
copy span "Hebe Beauty [GEOGRAPHIC_DATA]"
